Goal: Task Accomplishment & Management: Complete application form

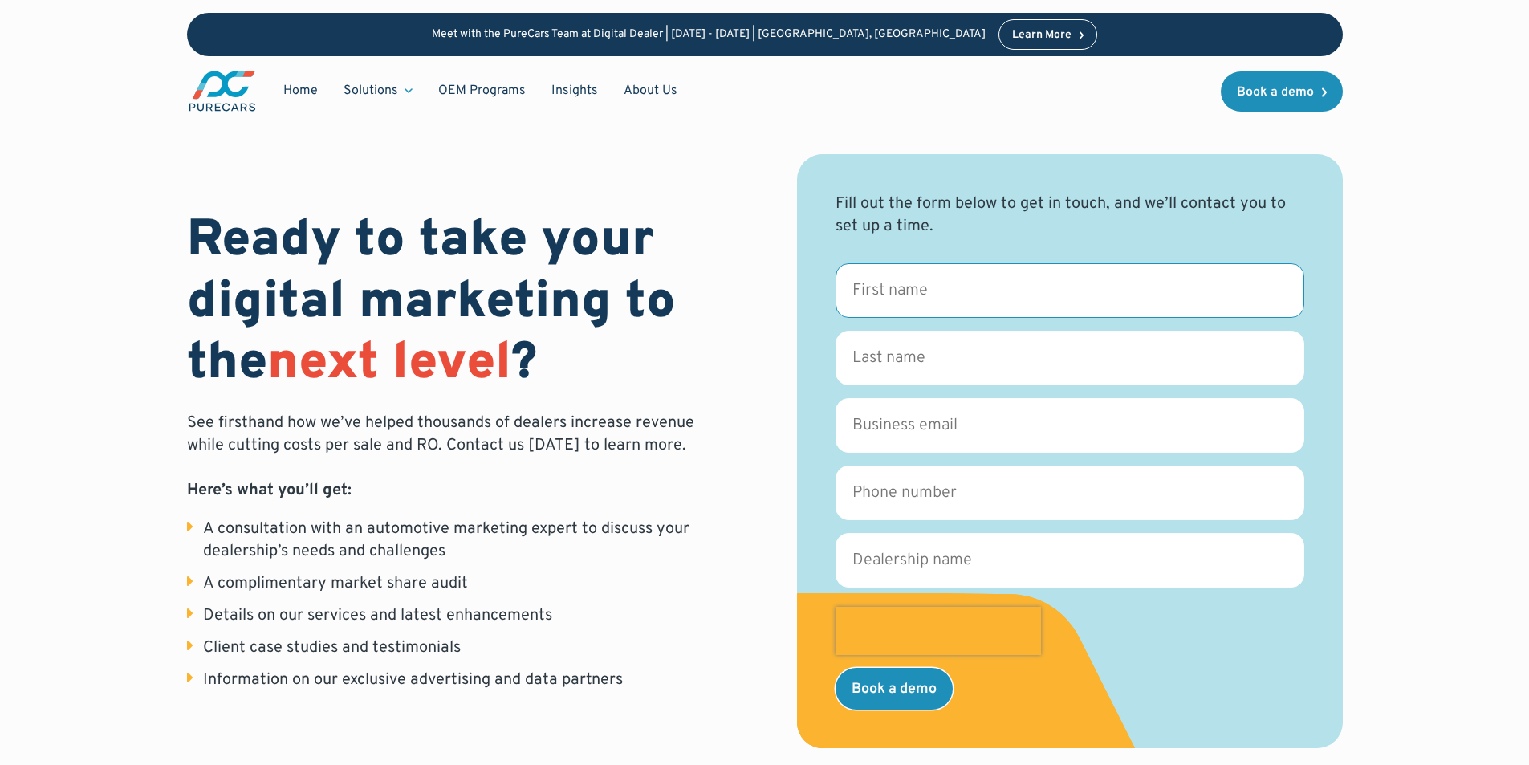
click at [975, 277] on input "First name *" at bounding box center [1070, 290] width 469 height 55
type input "Ally"
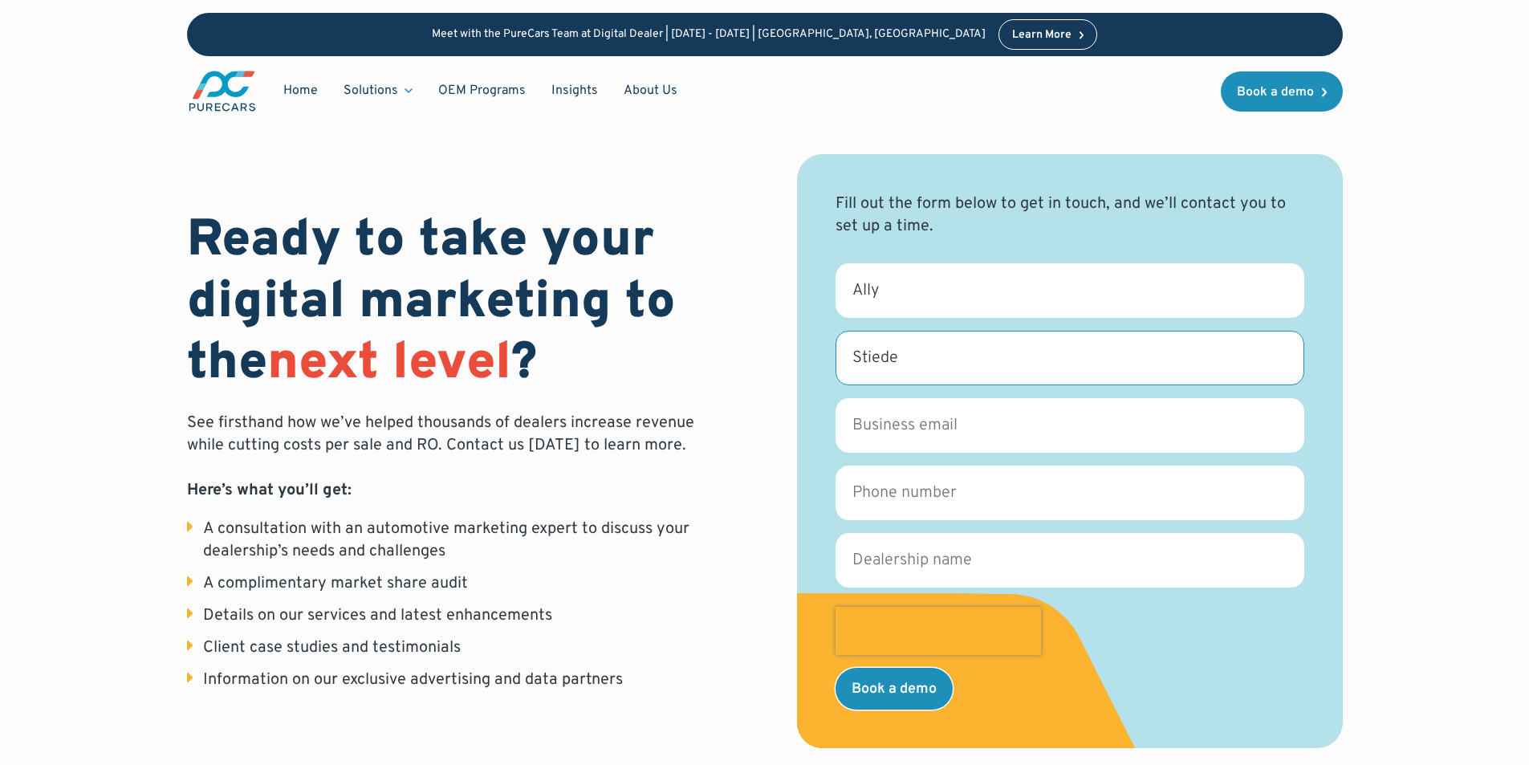
type input "Stiede"
type input "[EMAIL_ADDRESS][DOMAIN_NAME]"
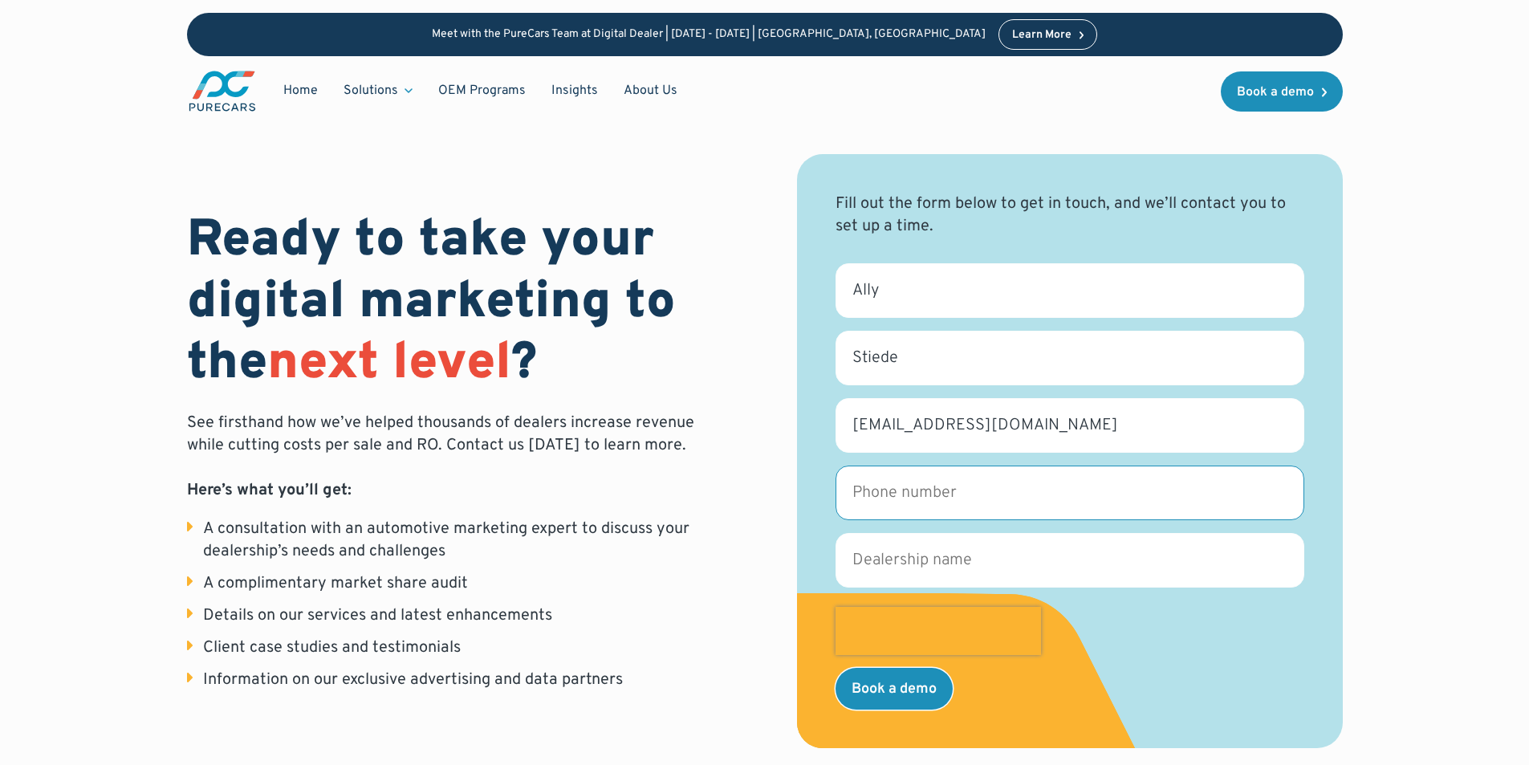
click at [972, 504] on input "Phone number *" at bounding box center [1070, 493] width 469 height 55
type input "7074557000"
click at [867, 564] on input "Dealership name *" at bounding box center [1070, 560] width 469 height 55
type input "IRON STEED HARLEY-DAVIDSON"
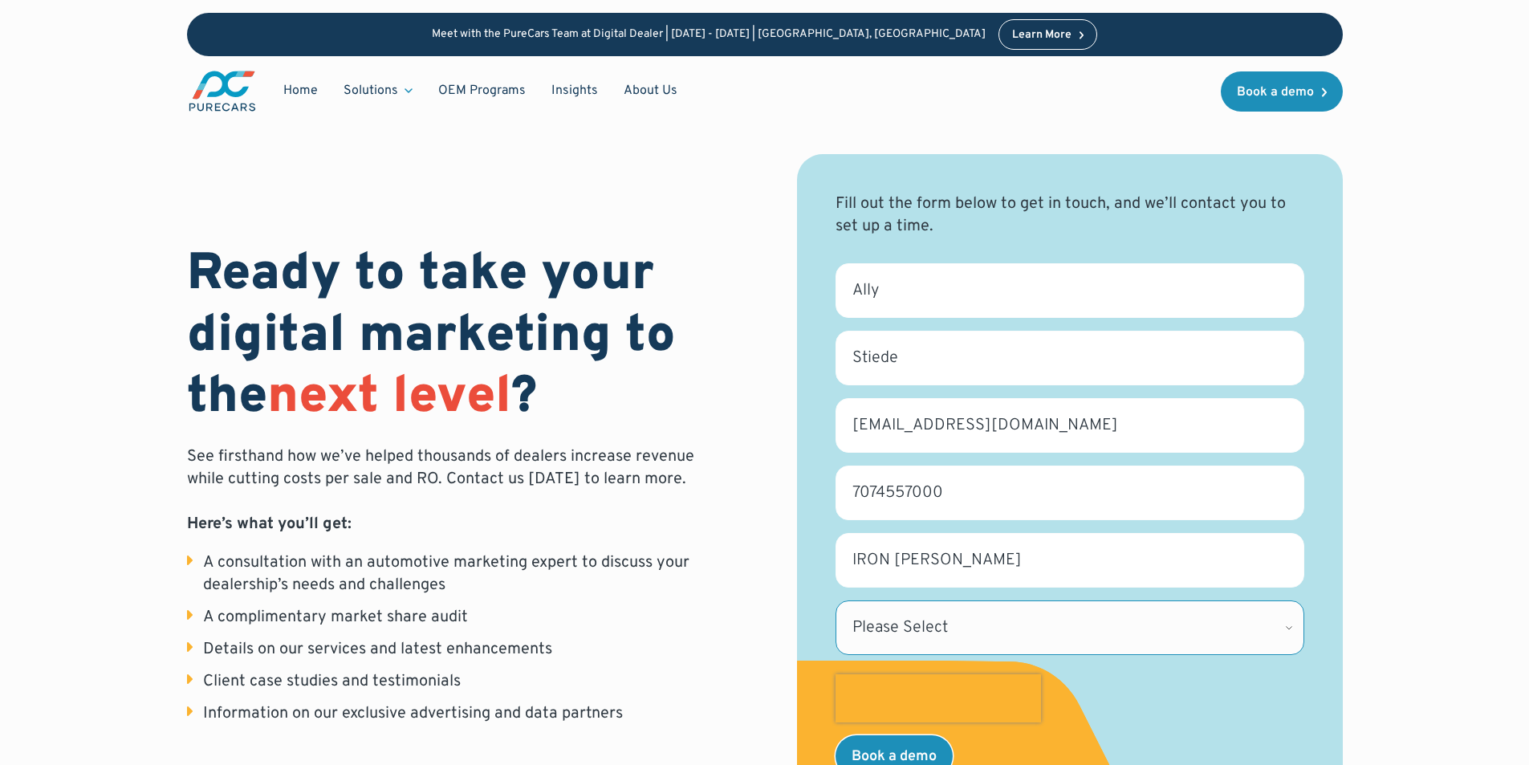
click at [1006, 635] on select "Please Select Alabama Alaska Alberta Arizona Arkansas British Columbia Californ…" at bounding box center [1070, 627] width 469 height 55
select select "CA"
click at [836, 600] on select "Please Select Alabama Alaska Alberta Arizona Arkansas British Columbia Californ…" at bounding box center [1070, 627] width 469 height 55
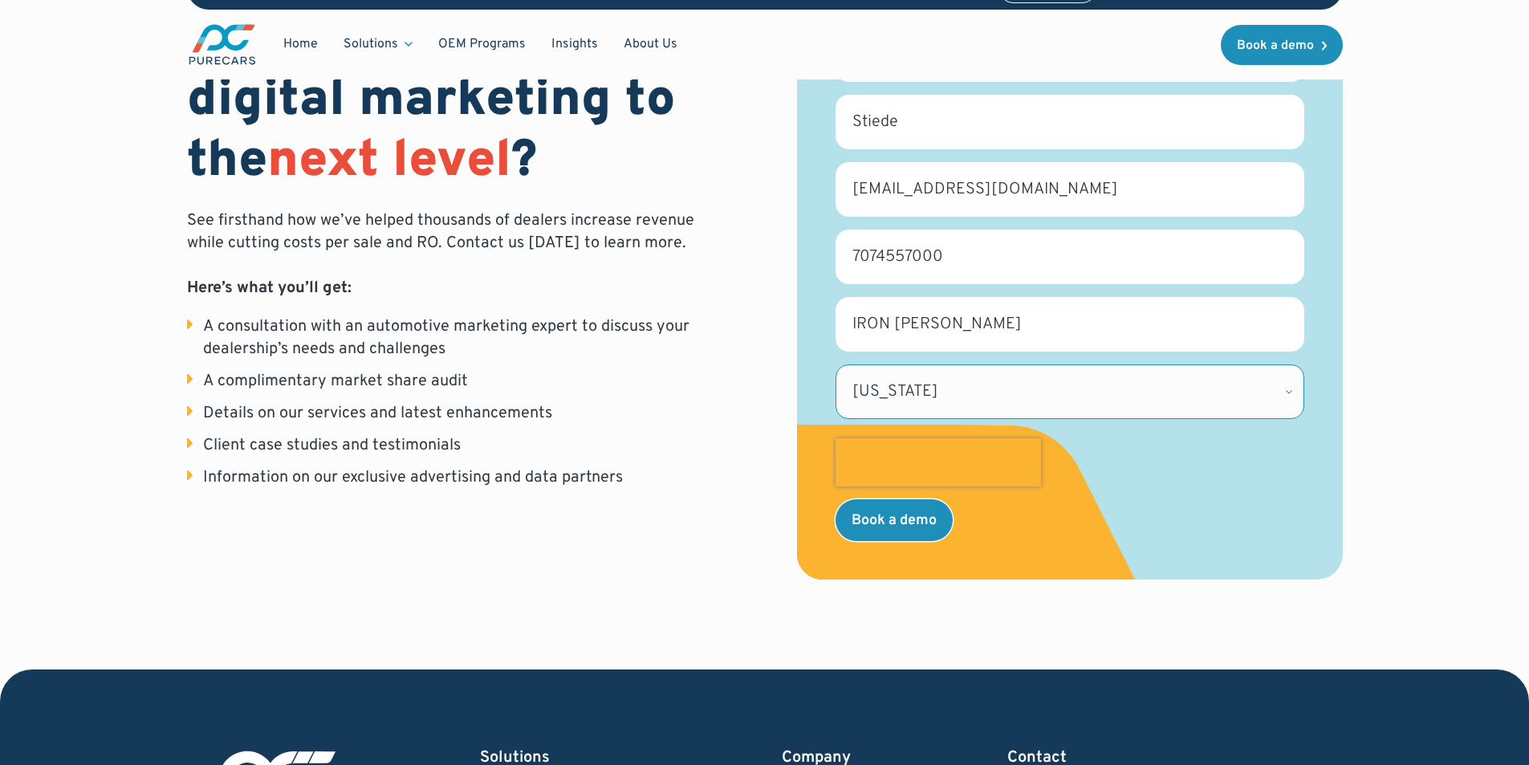
scroll to position [241, 0]
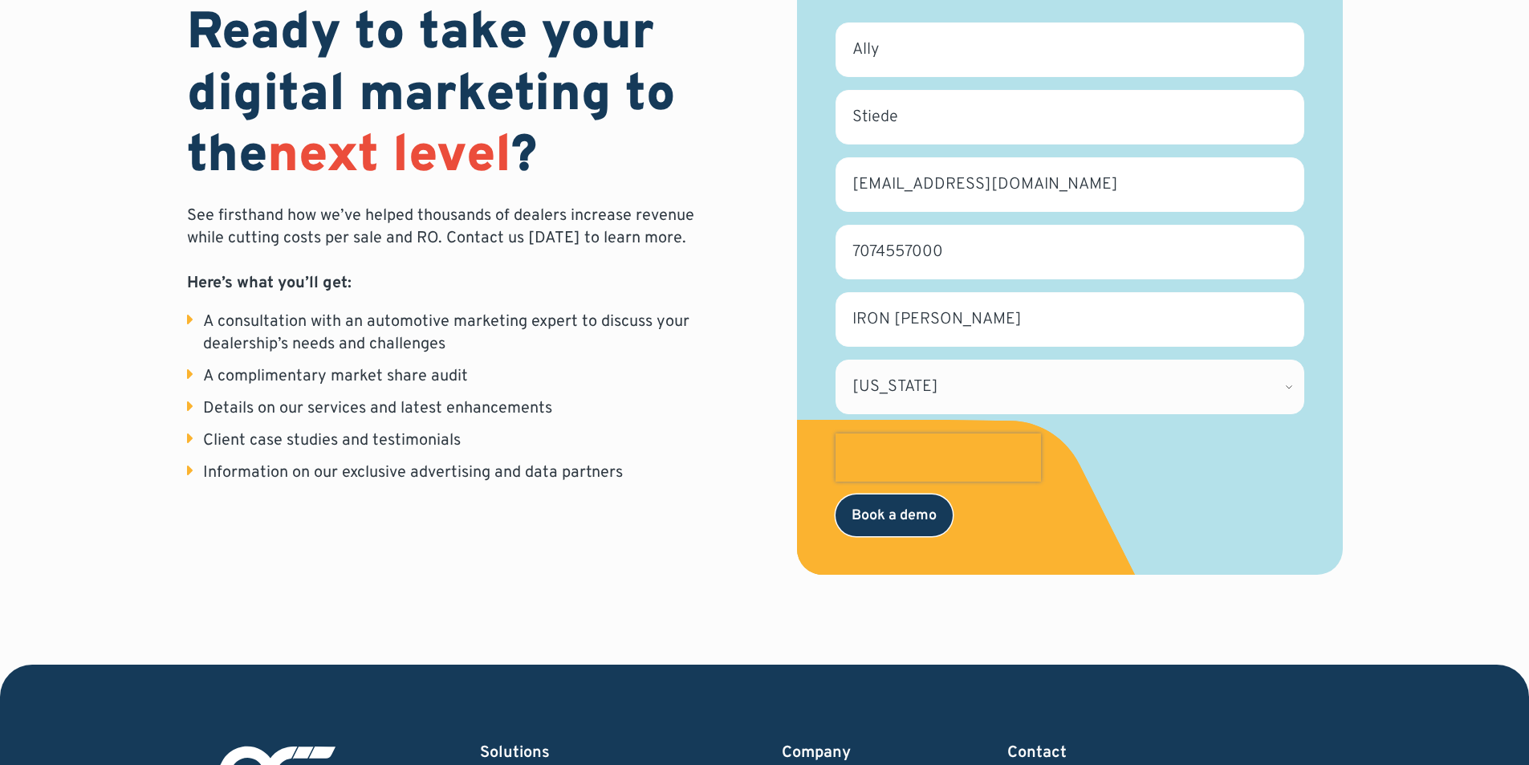
click at [903, 515] on input "Book a demo" at bounding box center [894, 515] width 117 height 42
